Goal: Task Accomplishment & Management: Use online tool/utility

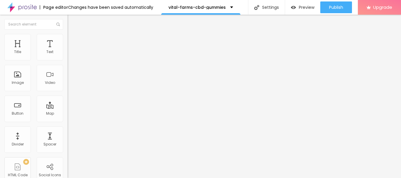
click at [72, 20] on div "Edit Section" at bounding box center [88, 21] width 33 height 5
click at [16, 81] on div "Image" at bounding box center [18, 83] width 12 height 4
click at [18, 76] on div "Image" at bounding box center [17, 78] width 26 height 26
click at [68, 53] on span "Boxed" at bounding box center [73, 50] width 11 height 5
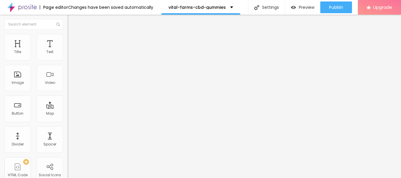
click at [72, 22] on img "button" at bounding box center [74, 21] width 5 height 5
click at [18, 78] on div "Image" at bounding box center [17, 78] width 26 height 26
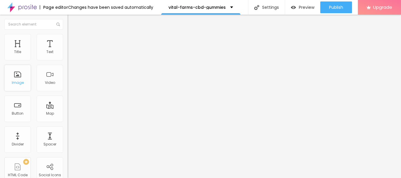
click at [18, 78] on div "Image" at bounding box center [17, 78] width 26 height 26
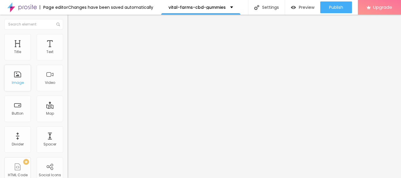
click at [19, 83] on div "Image" at bounding box center [18, 83] width 12 height 4
click at [18, 80] on div "Image" at bounding box center [17, 78] width 26 height 26
click at [18, 78] on div "Image" at bounding box center [17, 78] width 26 height 26
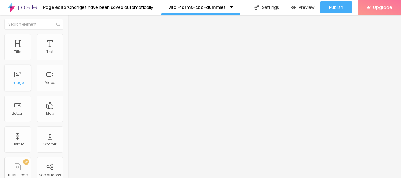
click at [18, 78] on div "Image" at bounding box center [17, 78] width 26 height 26
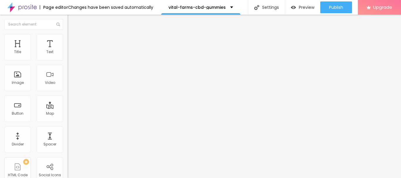
type input "22"
type input "25"
type input "24"
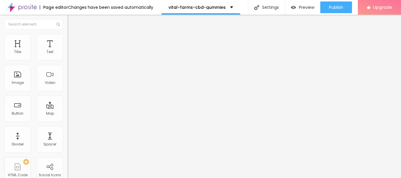
type input "24"
type input "22"
type input "21"
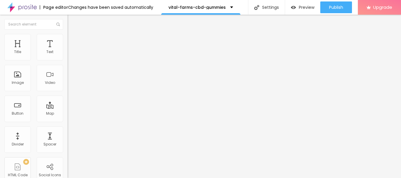
type input "20"
type input "19"
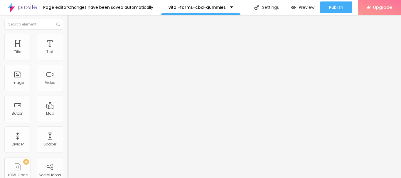
click at [68, 108] on input "range" at bounding box center [87, 110] width 38 height 5
type input "1.1"
type input "1.3"
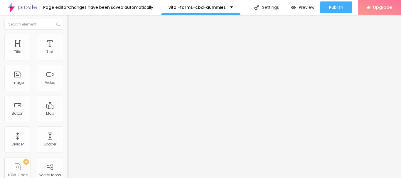
type input "1.4"
type input "1.5"
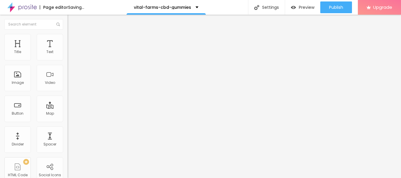
type input "1.6"
type input "1.8"
type input "1.9"
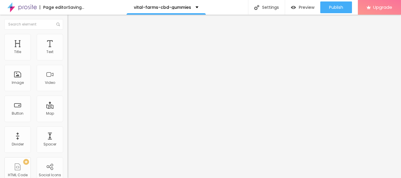
type input "1.9"
type input "1.4"
type input "1.1"
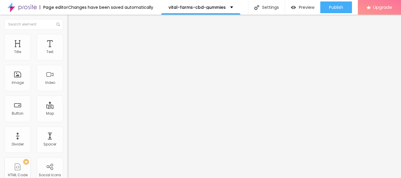
type input "0.5"
type input "0"
drag, startPoint x: 13, startPoint y: 69, endPoint x: 0, endPoint y: 70, distance: 12.7
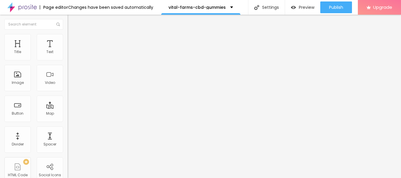
type input "1"
type input "2"
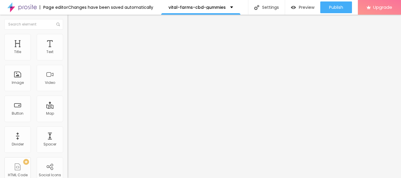
type input "3"
type input "2"
type input "0"
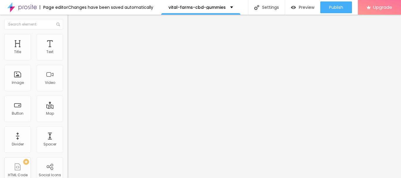
type input "0"
drag, startPoint x: 14, startPoint y: 91, endPoint x: 0, endPoint y: 92, distance: 14.4
click at [68, 38] on img at bounding box center [70, 36] width 5 height 5
type input "29"
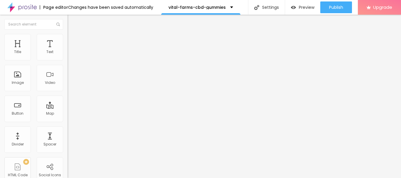
type input "29"
type input "61"
type input "63"
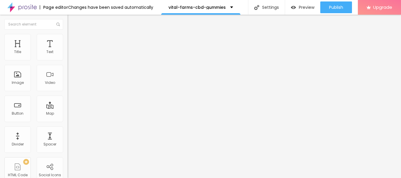
type input "64"
type input "70"
type input "82"
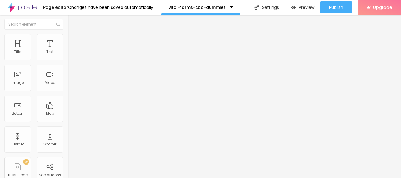
type input "82"
type input "80"
type input "19"
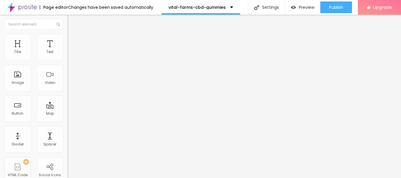
type input "18"
type input "16"
type input "14"
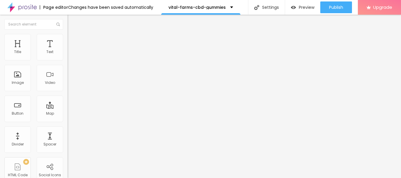
type input "14"
type input "13"
type input "10"
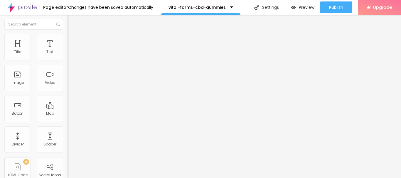
type input "7"
type input "1"
type input "0"
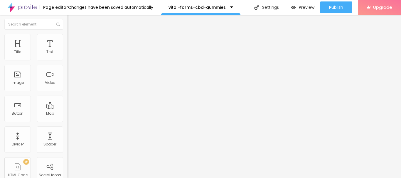
type input "0"
drag, startPoint x: 16, startPoint y: 58, endPoint x: 2, endPoint y: 59, distance: 14.7
type input "0"
click at [68, 108] on input "range" at bounding box center [87, 110] width 38 height 5
type input "27"
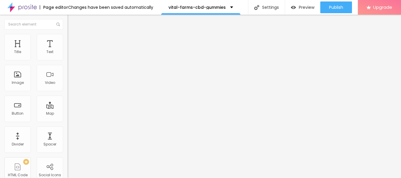
type input "27"
type input "66"
type input "71"
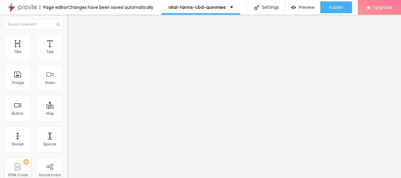
type input "74"
type input "75"
type input "79"
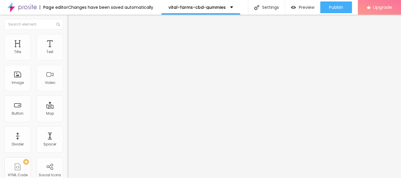
type input "79"
type input "80"
type input "85"
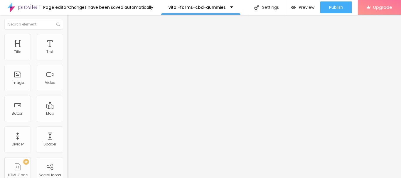
type input "87"
type input "91"
type input "94"
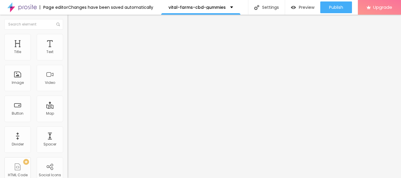
type input "94"
type input "95"
type input "98"
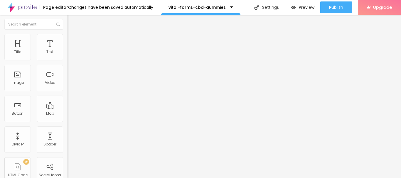
type input "100"
type input "89"
type input "61"
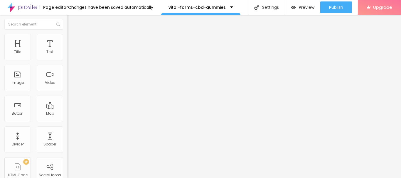
type input "61"
type input "27"
type input "13"
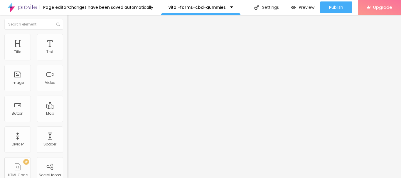
type input "0"
drag, startPoint x: 17, startPoint y: 69, endPoint x: 1, endPoint y: 70, distance: 16.2
type input "0"
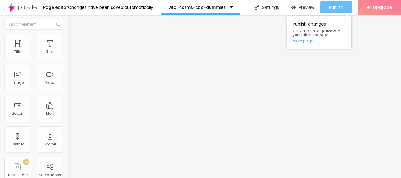
click at [336, 4] on div "Publish" at bounding box center [336, 7] width 14 height 12
